Goal: Task Accomplishment & Management: Use online tool/utility

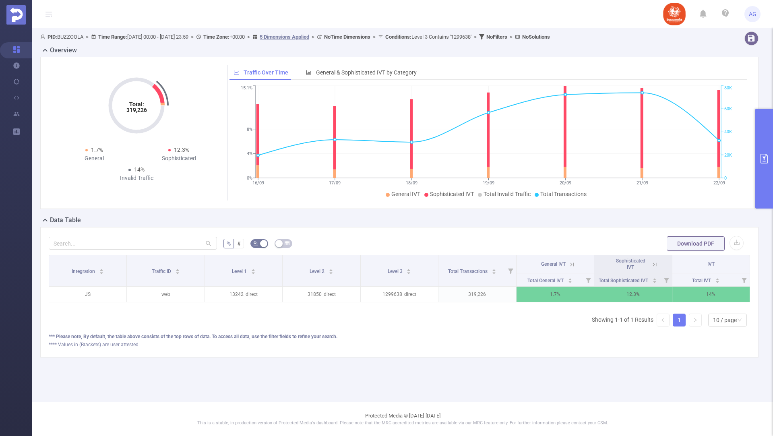
scroll to position [0, 2]
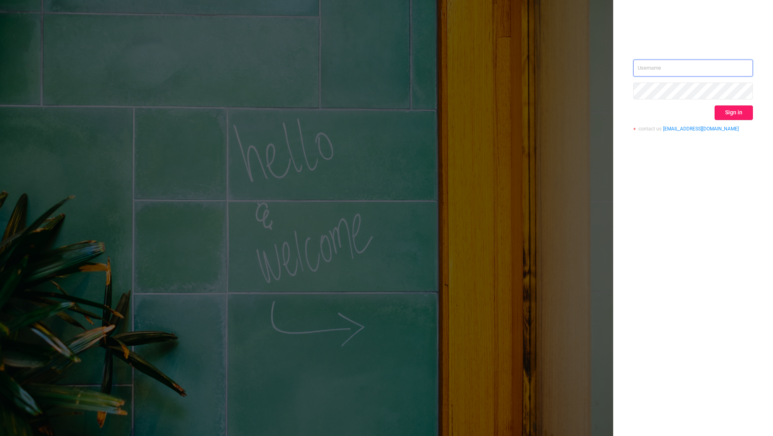
type input "[EMAIL_ADDRESS][DOMAIN_NAME]"
click at [733, 114] on button "Sign in" at bounding box center [734, 113] width 38 height 14
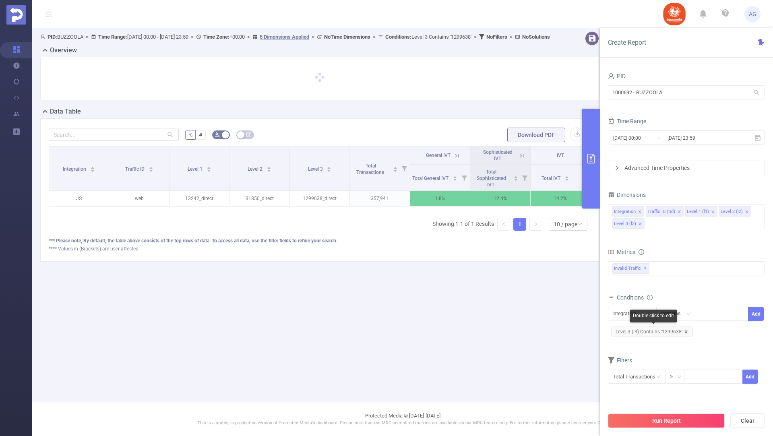
click at [684, 330] on icon "icon: close" at bounding box center [686, 332] width 4 height 4
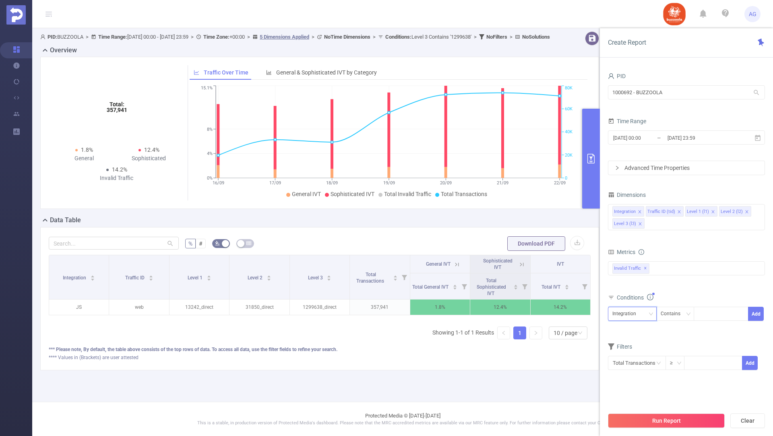
click at [643, 314] on div "Integration" at bounding box center [633, 313] width 40 height 13
click at [632, 377] on li "Level 3 (l3)" at bounding box center [632, 381] width 49 height 13
click at [712, 314] on div at bounding box center [721, 313] width 46 height 13
paste input "1300459"
type input "1300459"
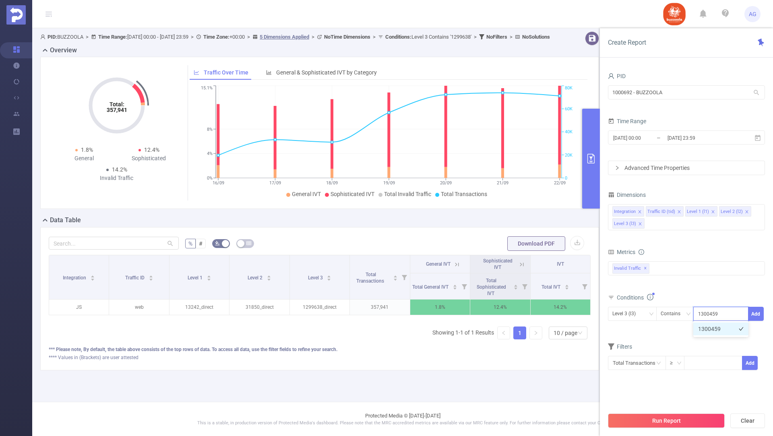
click at [722, 328] on li "1300459" at bounding box center [721, 329] width 55 height 13
click at [755, 314] on button "Add" at bounding box center [756, 314] width 16 height 14
click at [664, 140] on input "[DATE] 00:00" at bounding box center [645, 138] width 65 height 11
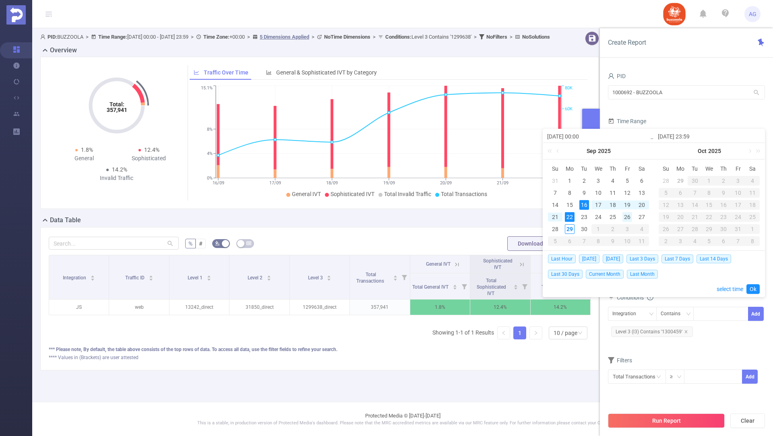
click at [625, 215] on div "26" at bounding box center [628, 217] width 10 height 10
click at [568, 228] on div "29" at bounding box center [570, 229] width 10 height 10
type input "[DATE] 00:00"
type input "[DATE] 23:59"
type input "[DATE] 00:00"
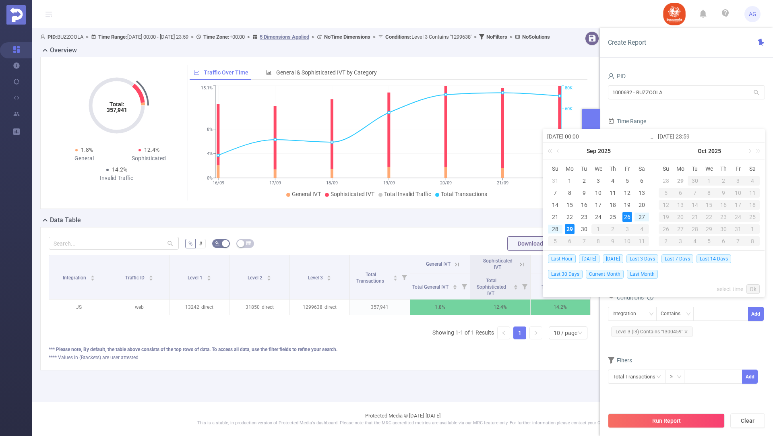
type input "[DATE] 23:59"
click at [754, 283] on div "Last Hour [DATE] [DATE] Last 3 Days Last 7 Days Last 14 Days Last 30 Days Curre…" at bounding box center [654, 274] width 212 height 46
click at [753, 287] on link "Ok" at bounding box center [753, 289] width 13 height 10
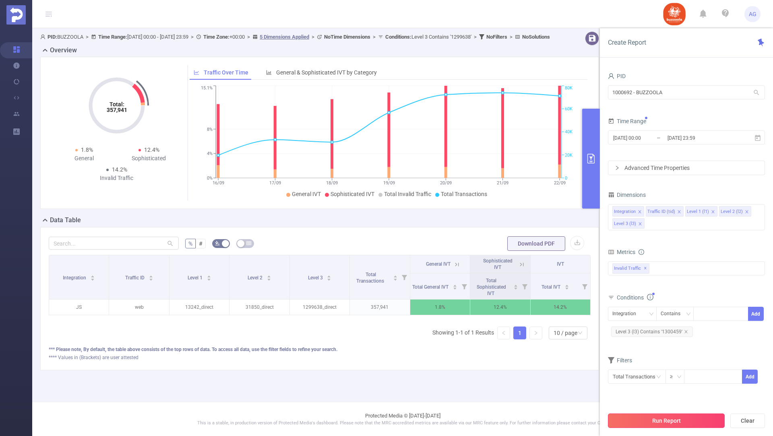
click at [647, 420] on button "Run Report" at bounding box center [666, 421] width 117 height 14
